Goal: Transaction & Acquisition: Purchase product/service

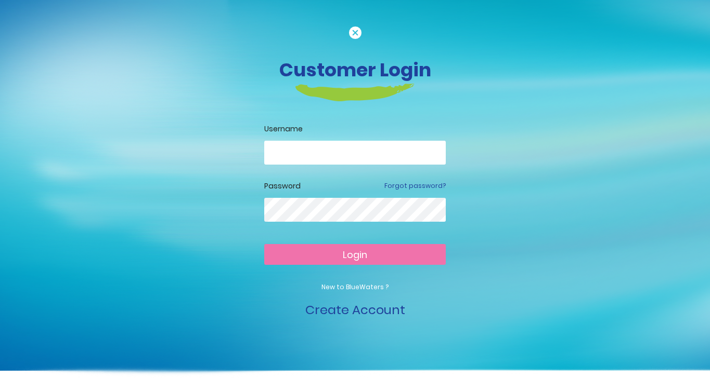
type input "**********"
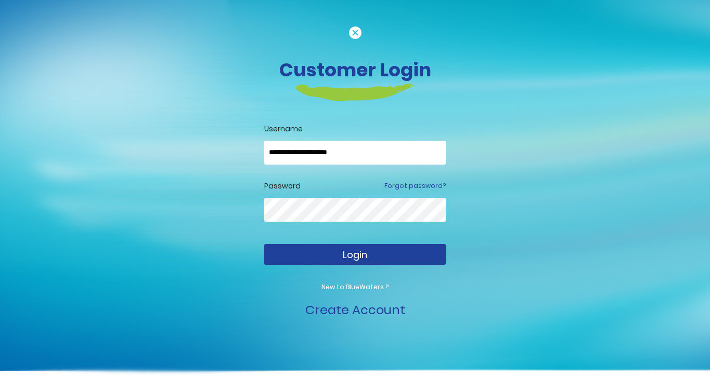
click at [378, 254] on button "Login" at bounding box center [354, 254] width 181 height 21
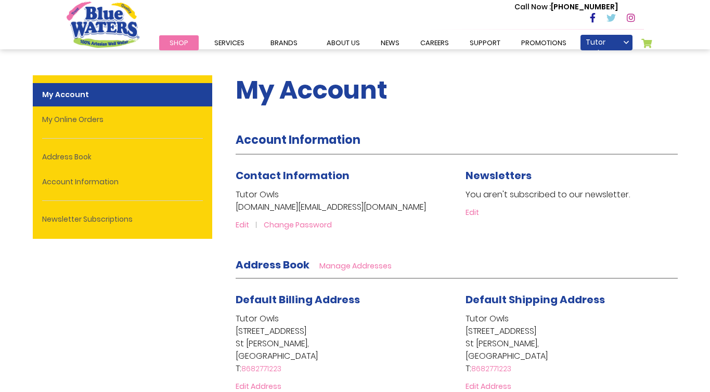
click at [175, 42] on span "Shop" at bounding box center [178, 43] width 19 height 10
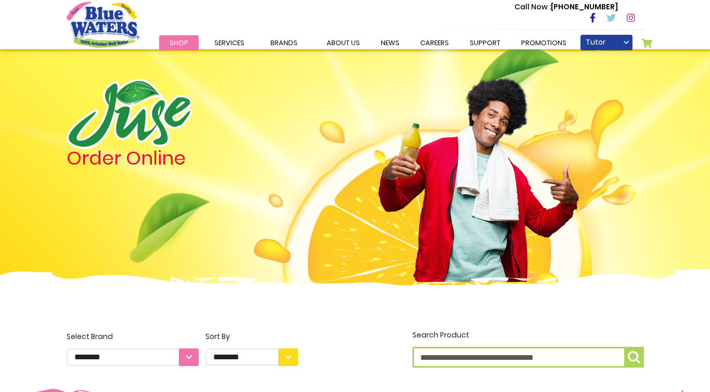
click at [186, 352] on select "**********" at bounding box center [133, 358] width 132 height 18
select select "**********"
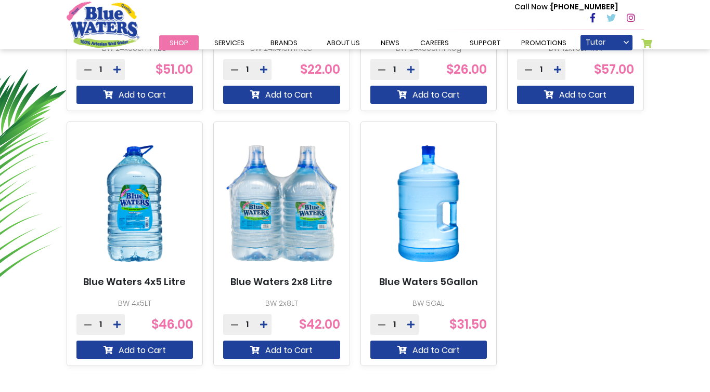
scroll to position [605, 0]
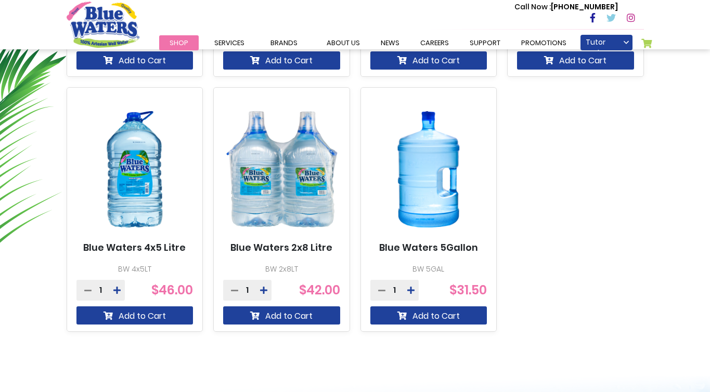
click at [411, 292] on icon at bounding box center [410, 290] width 7 height 8
click at [420, 319] on button "Add to Cart" at bounding box center [428, 316] width 117 height 18
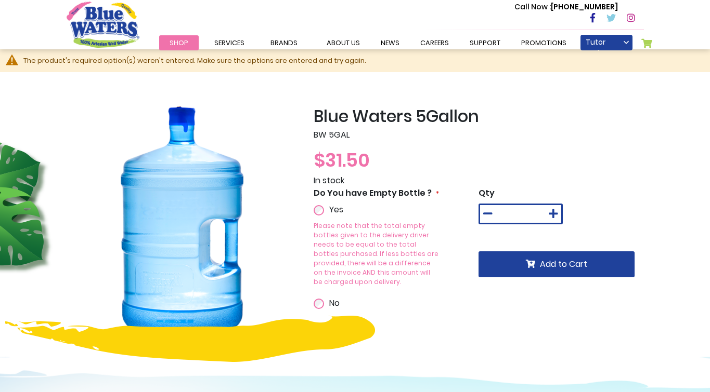
click at [554, 217] on icon at bounding box center [552, 214] width 9 height 10
type input "*"
click at [550, 264] on span "Add to Cart" at bounding box center [563, 264] width 47 height 12
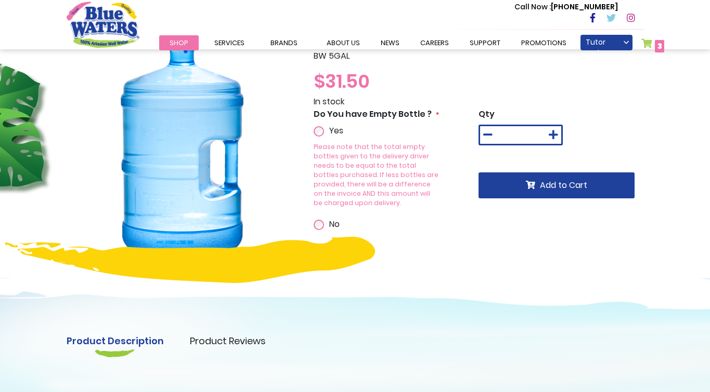
scroll to position [140, 0]
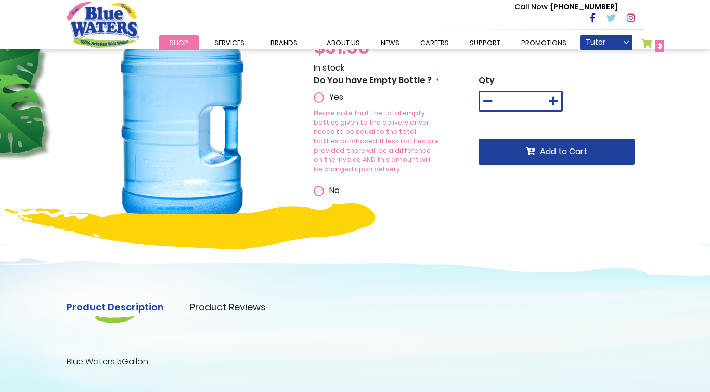
click at [648, 43] on link "My Cart 3 3 items" at bounding box center [652, 45] width 23 height 15
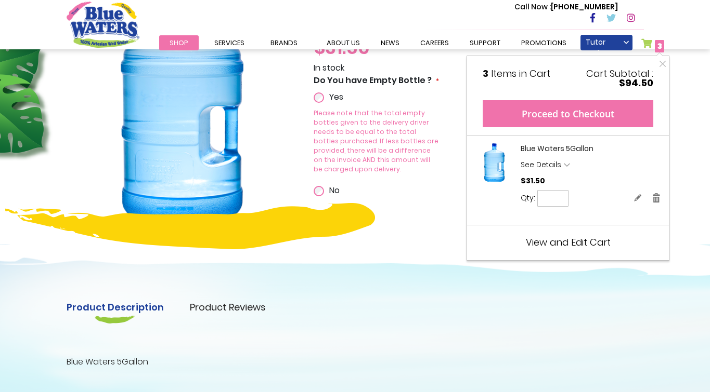
click at [603, 115] on button "Proceed to Checkout" at bounding box center [567, 113] width 171 height 27
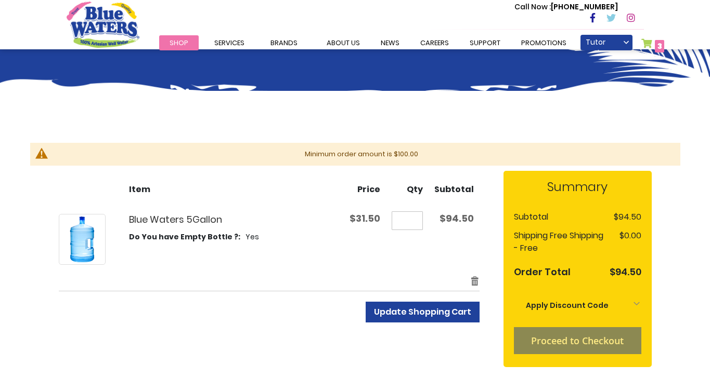
scroll to position [59, 0]
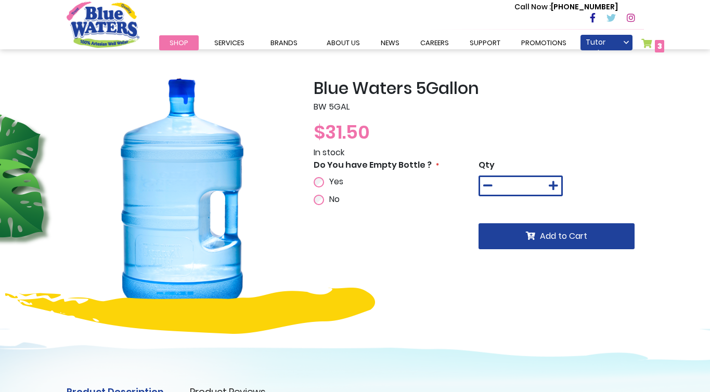
click at [486, 186] on icon at bounding box center [487, 186] width 9 height 10
type input "*"
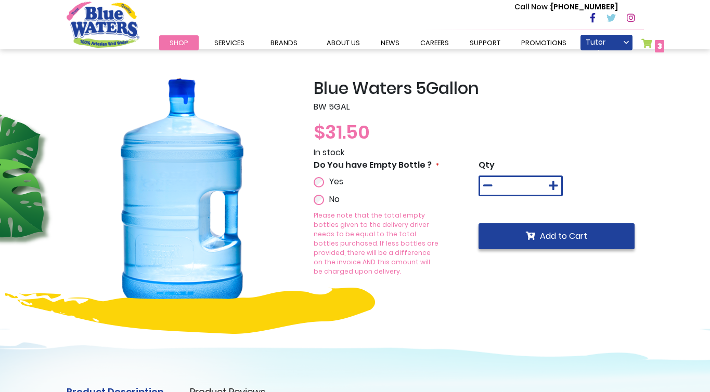
click at [564, 237] on span "Add to Cart" at bounding box center [563, 236] width 47 height 12
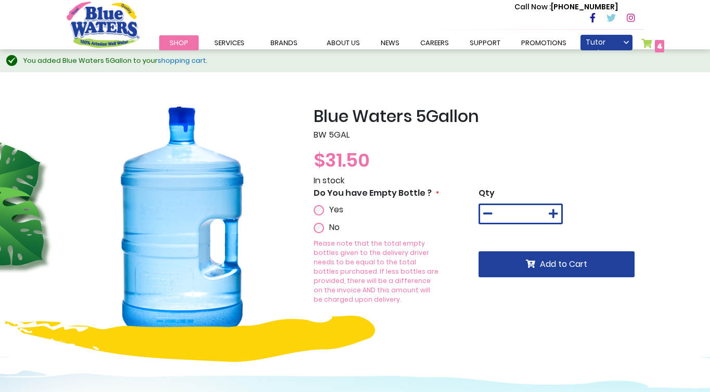
click at [650, 44] on link "My Cart 4 4 items" at bounding box center [652, 45] width 23 height 15
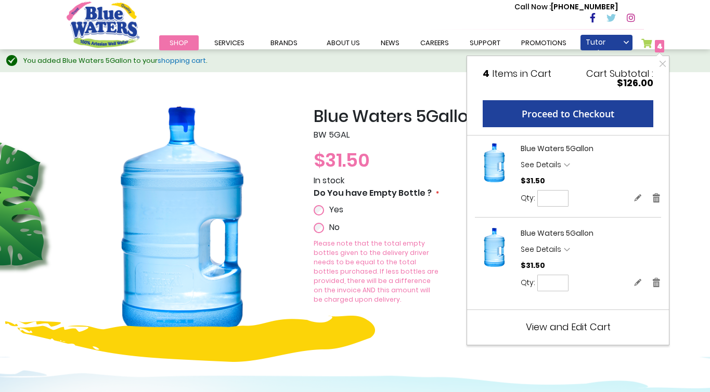
click at [563, 329] on span "View and Edit Cart" at bounding box center [568, 327] width 85 height 13
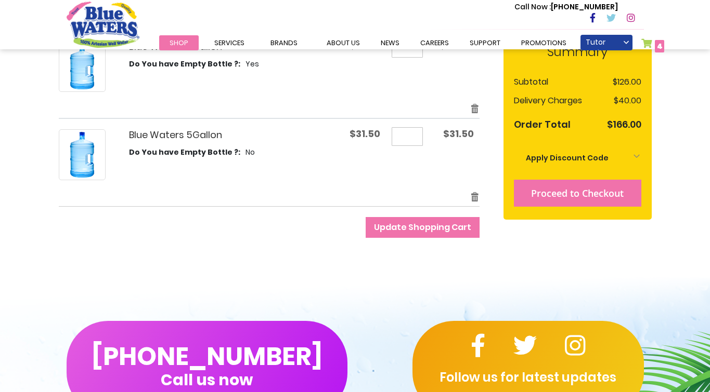
scroll to position [207, 0]
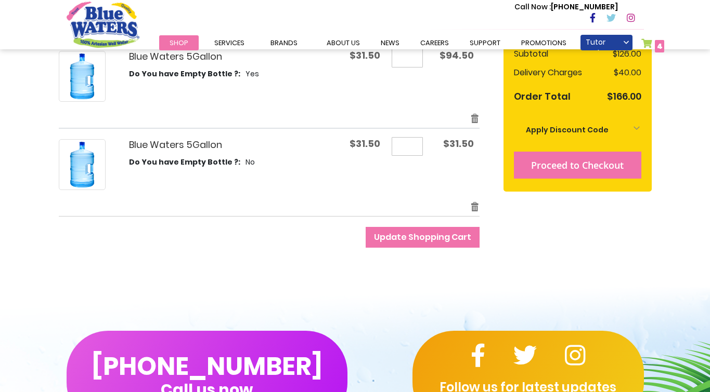
click at [563, 166] on span "Proceed to Checkout" at bounding box center [577, 165] width 93 height 12
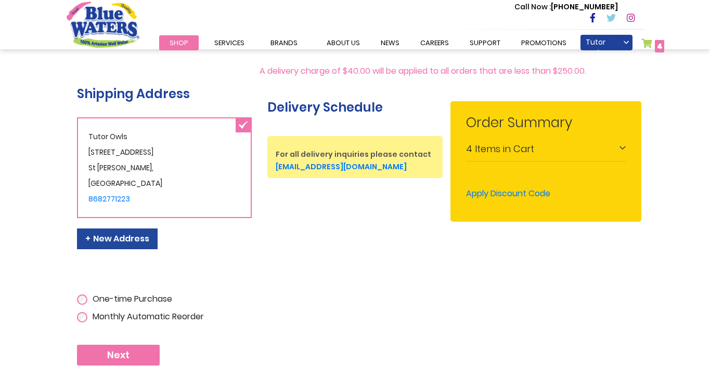
scroll to position [171, 0]
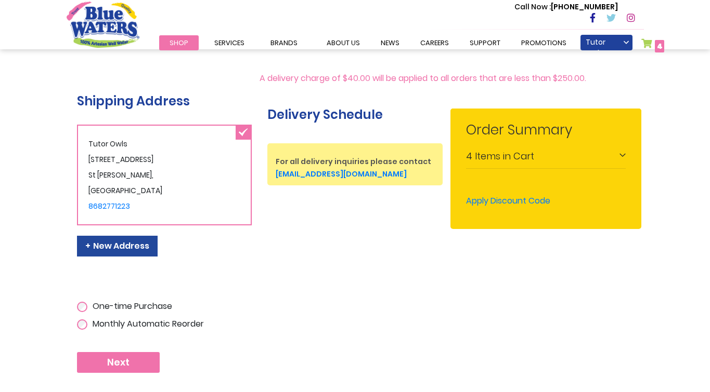
click at [107, 357] on span "Next" at bounding box center [118, 362] width 22 height 11
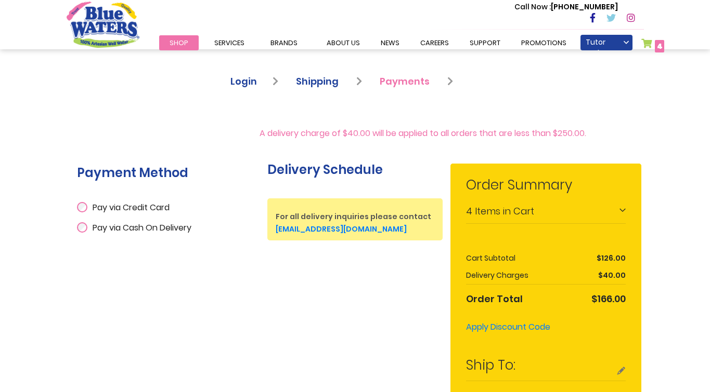
scroll to position [127, 0]
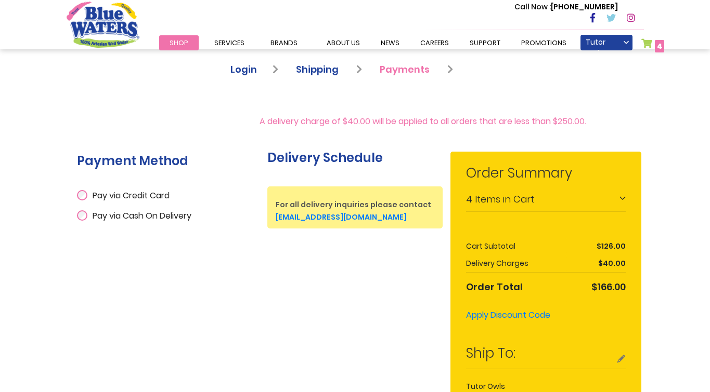
click at [180, 213] on span "Pay via Cash On Delivery" at bounding box center [142, 216] width 99 height 12
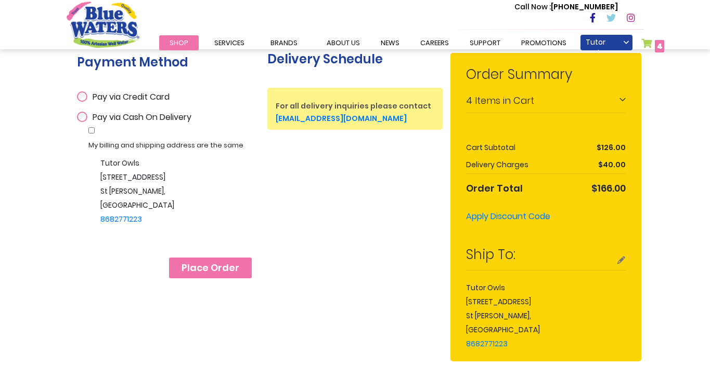
scroll to position [227, 0]
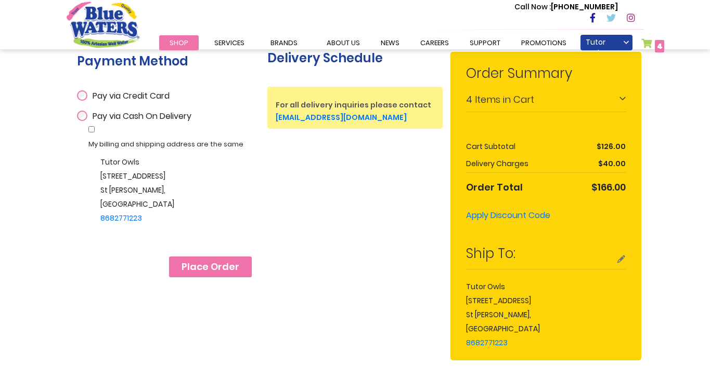
click at [232, 264] on span "Place Order" at bounding box center [210, 266] width 58 height 11
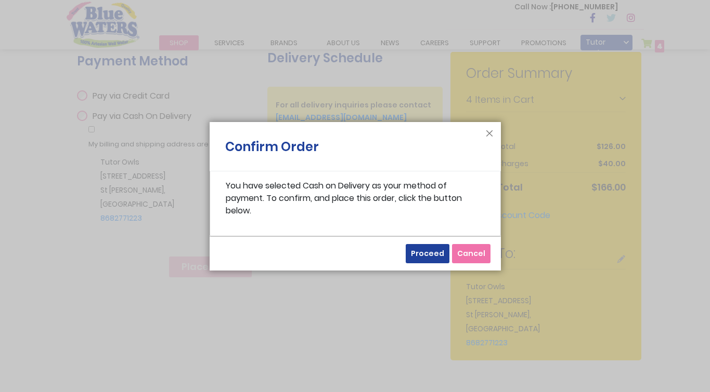
click at [431, 252] on span "Proceed" at bounding box center [427, 253] width 33 height 10
